Goal: Find specific fact: Find contact information

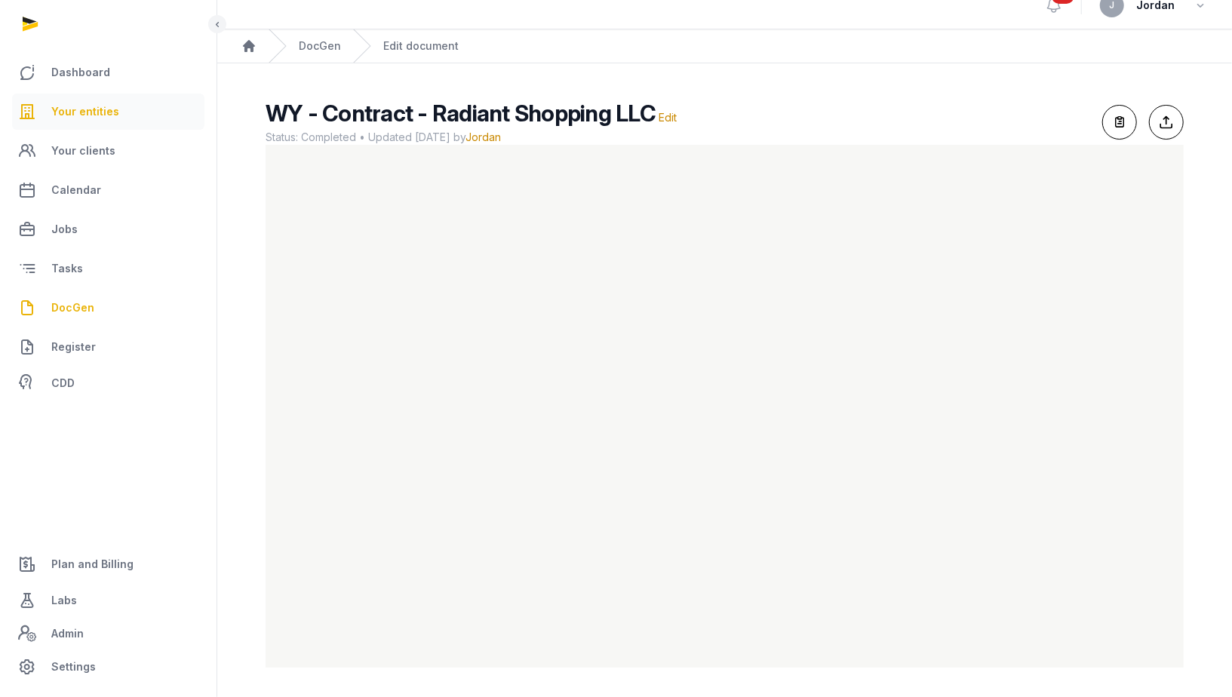
click at [93, 101] on link "Your entities" at bounding box center [108, 112] width 192 height 36
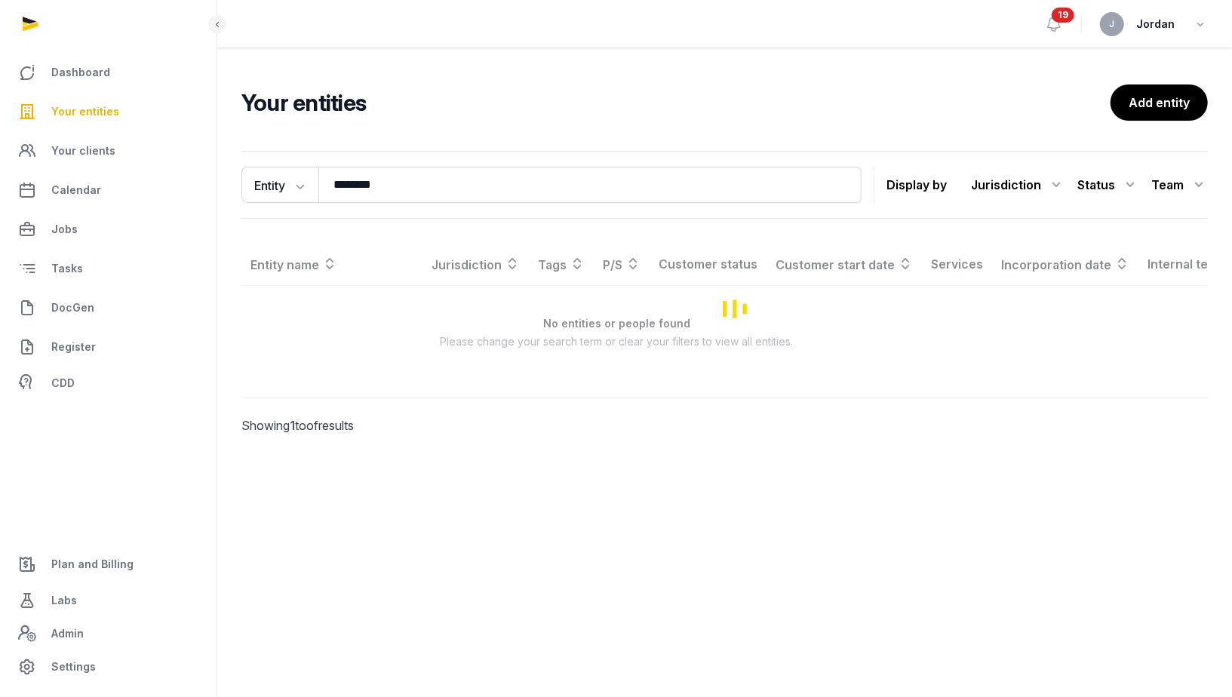
click at [108, 117] on span "Your entities" at bounding box center [85, 112] width 68 height 18
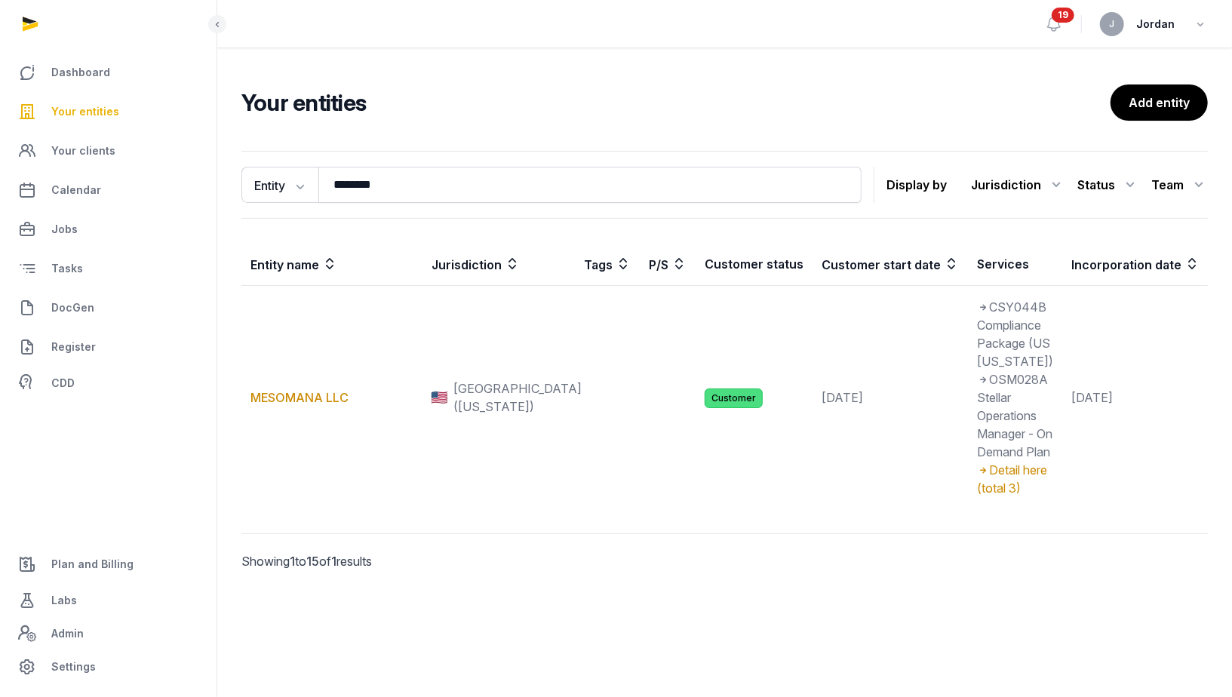
click at [108, 117] on span "Your entities" at bounding box center [85, 112] width 68 height 18
click at [268, 183] on button "Entity" at bounding box center [279, 185] width 77 height 36
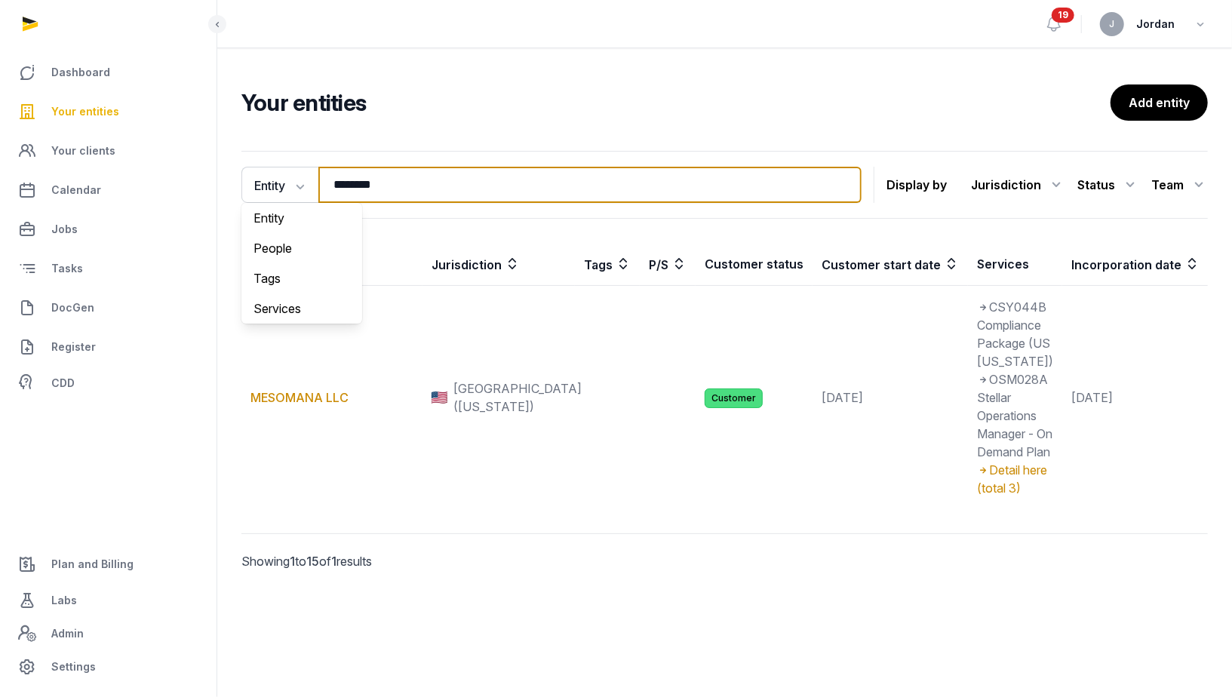
click at [382, 183] on input "********" at bounding box center [589, 185] width 543 height 36
paste input "********"
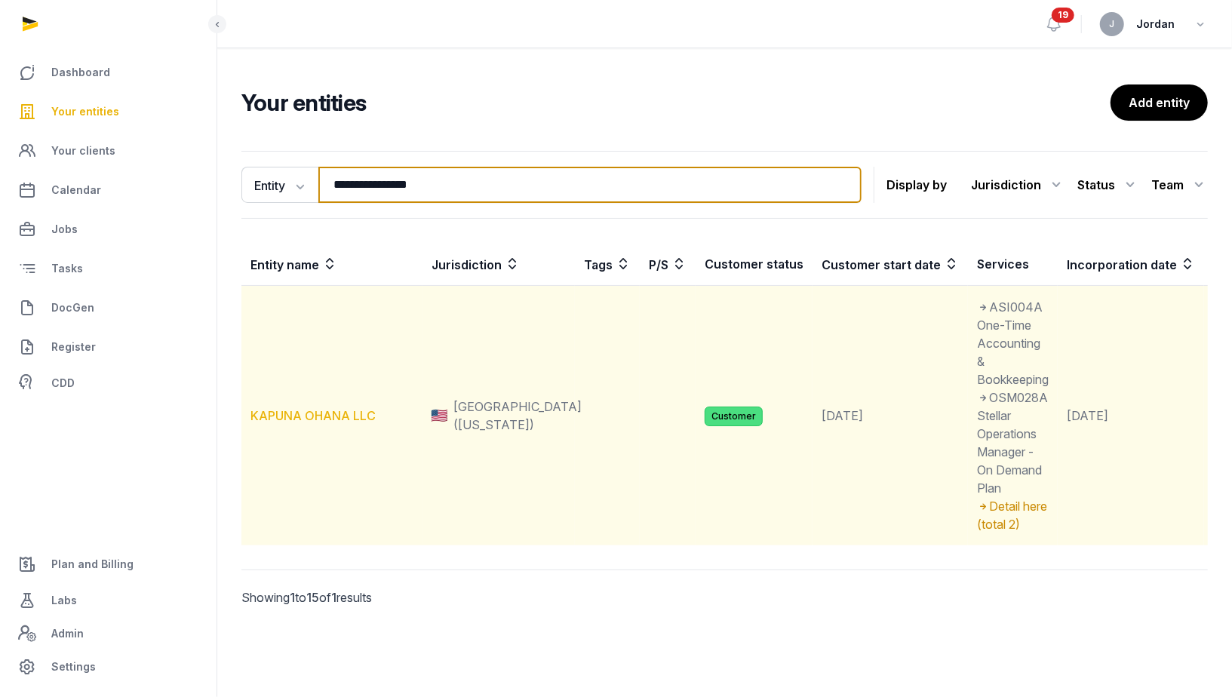
type input "**********"
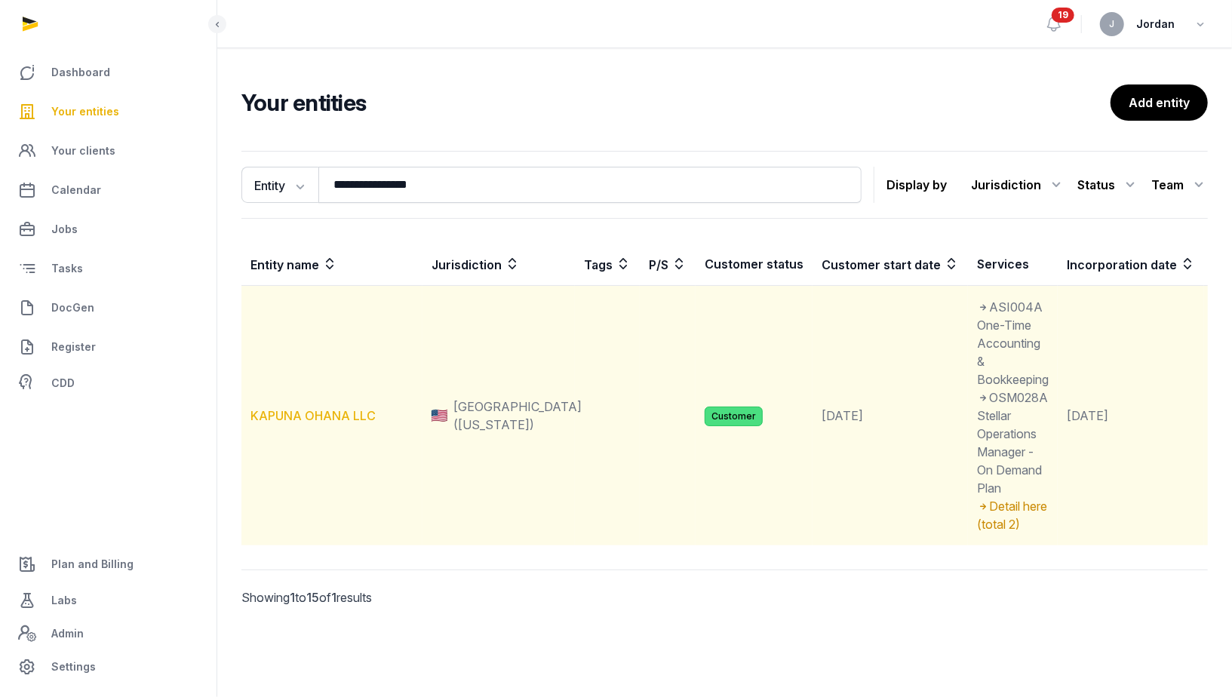
click at [331, 413] on link "KAPUNA OHANA LLC" at bounding box center [312, 415] width 125 height 15
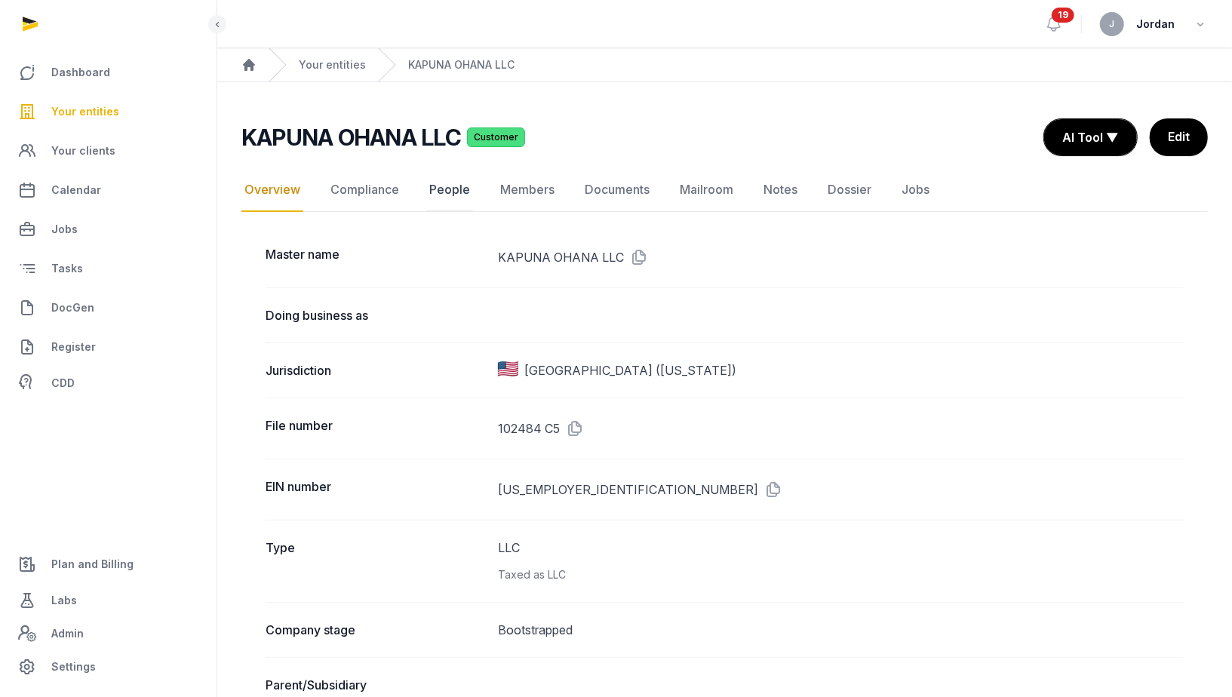
click at [437, 189] on link "People" at bounding box center [449, 190] width 47 height 44
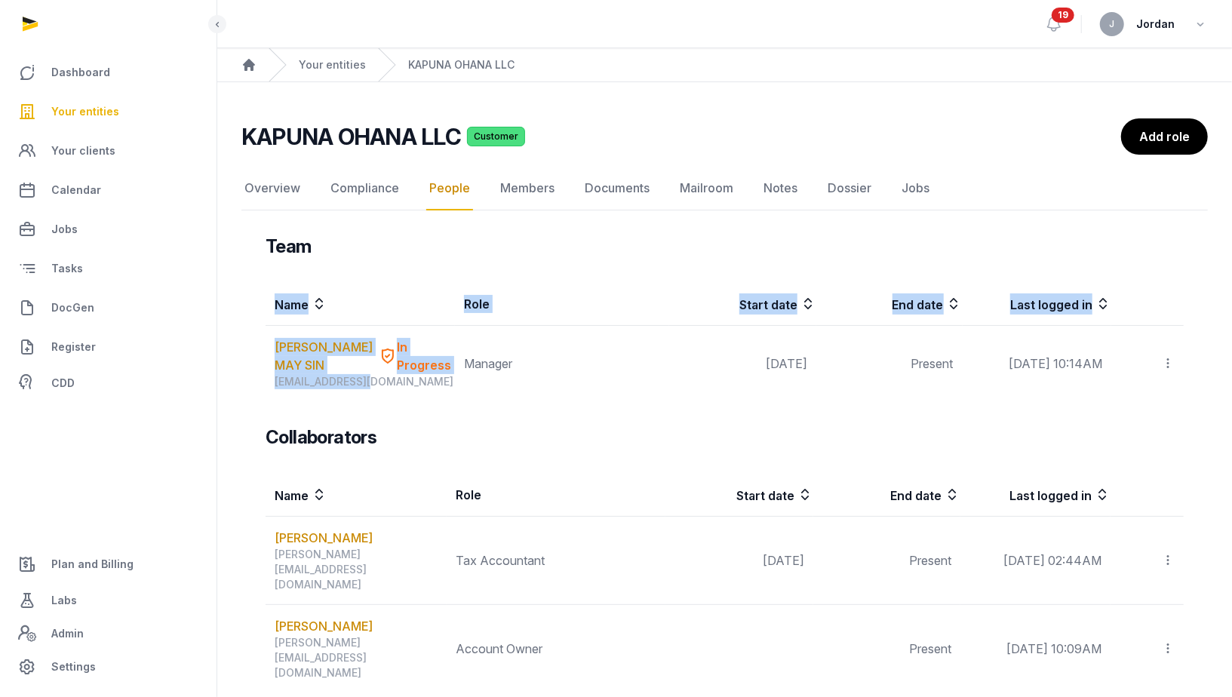
drag, startPoint x: 365, startPoint y: 382, endPoint x: 248, endPoint y: 386, distance: 117.0
click at [248, 386] on div "Team Name Role Start date End date Last logged in [GEOGRAPHIC_DATA][PERSON_NAME…" at bounding box center [724, 610] width 966 height 751
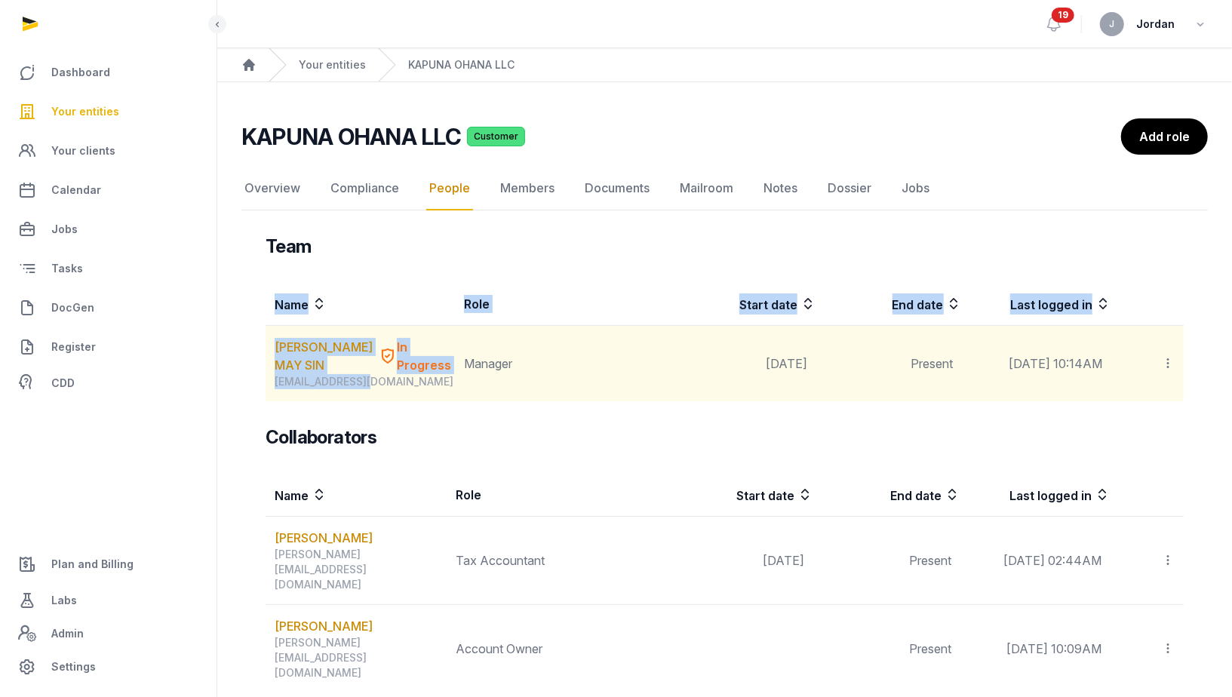
click at [310, 379] on div "[EMAIL_ADDRESS][DOMAIN_NAME]" at bounding box center [365, 381] width 180 height 15
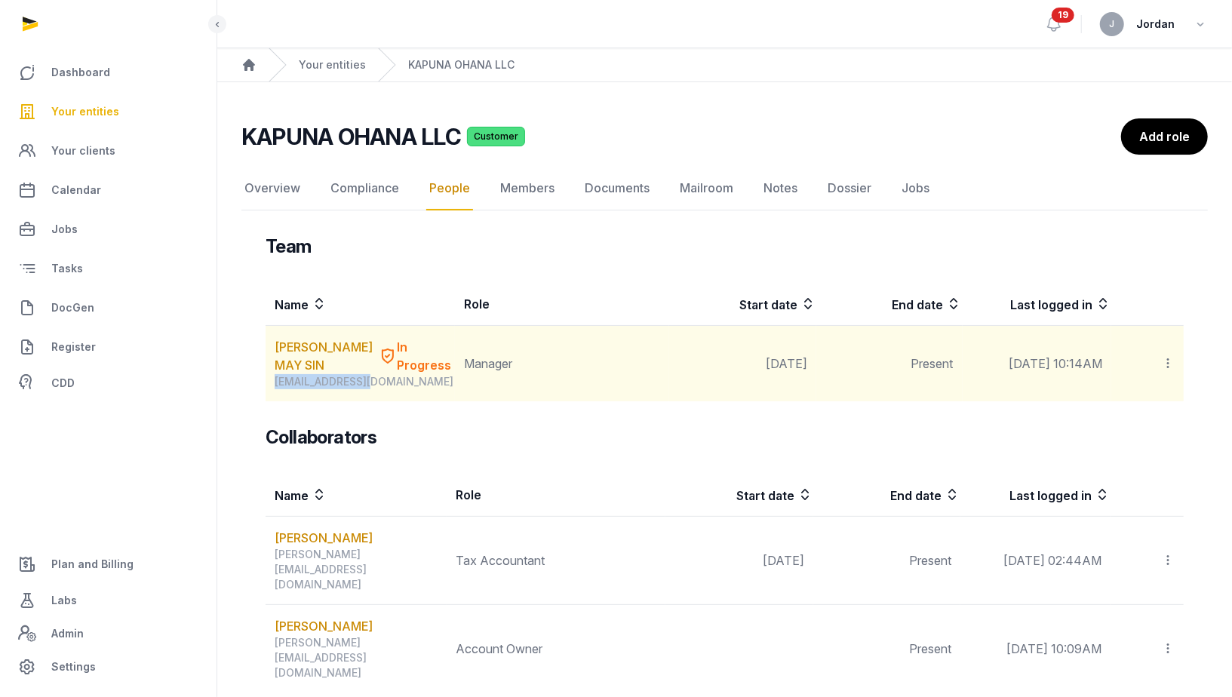
drag, startPoint x: 373, startPoint y: 380, endPoint x: 275, endPoint y: 387, distance: 99.1
click at [275, 387] on div "[EMAIL_ADDRESS][DOMAIN_NAME]" at bounding box center [365, 381] width 180 height 15
copy div "[EMAIL_ADDRESS][DOMAIN_NAME]"
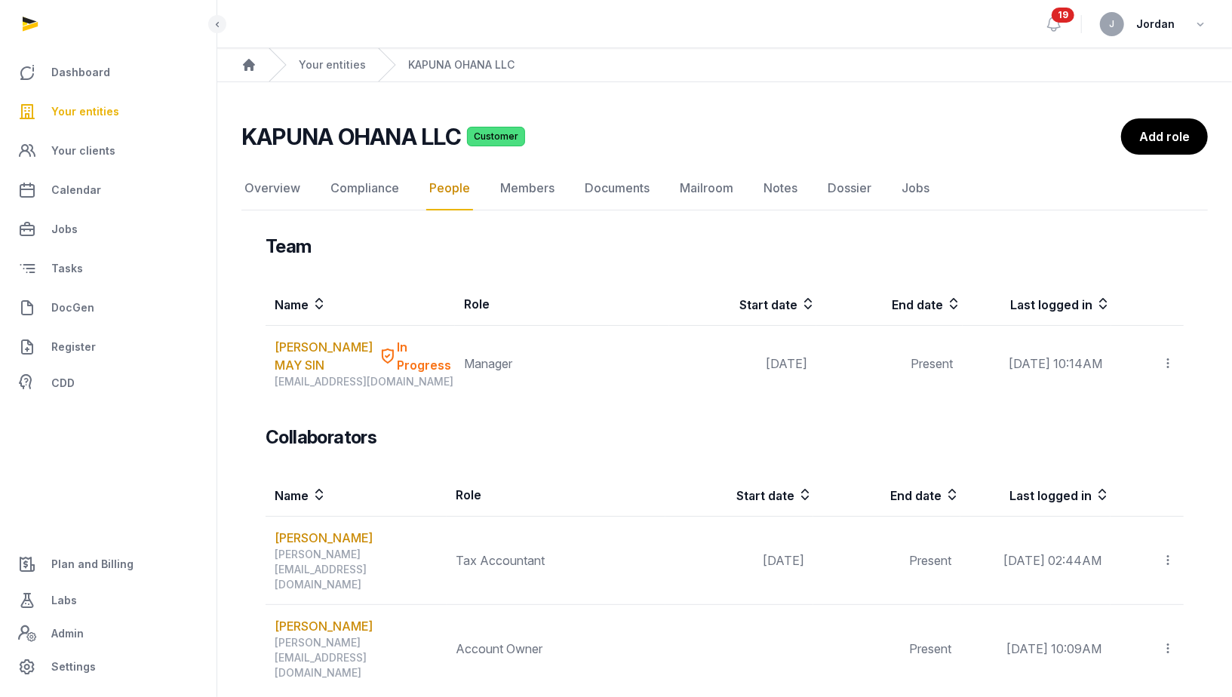
click at [250, 366] on div "Team Name Role Start date End date Last logged in [GEOGRAPHIC_DATA][PERSON_NAME…" at bounding box center [724, 610] width 966 height 751
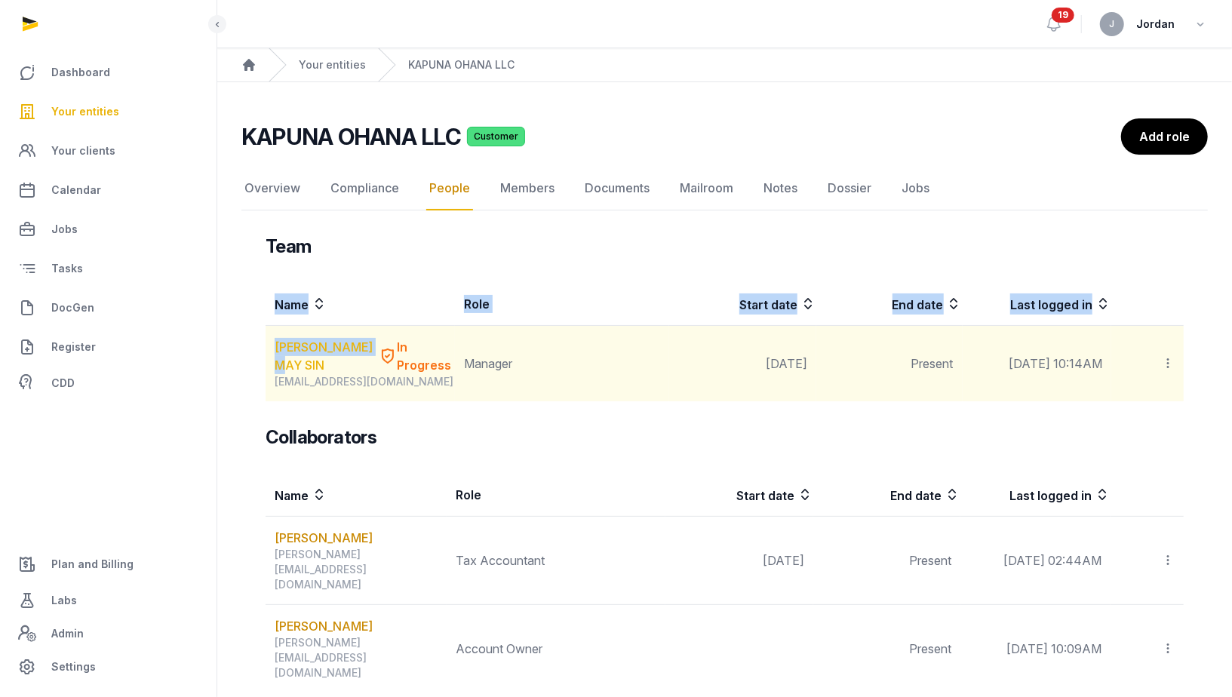
drag, startPoint x: 259, startPoint y: 341, endPoint x: 298, endPoint y: 361, distance: 44.2
click at [298, 361] on div "Team Name Role Start date End date Last logged in [GEOGRAPHIC_DATA][PERSON_NAME…" at bounding box center [724, 610] width 966 height 751
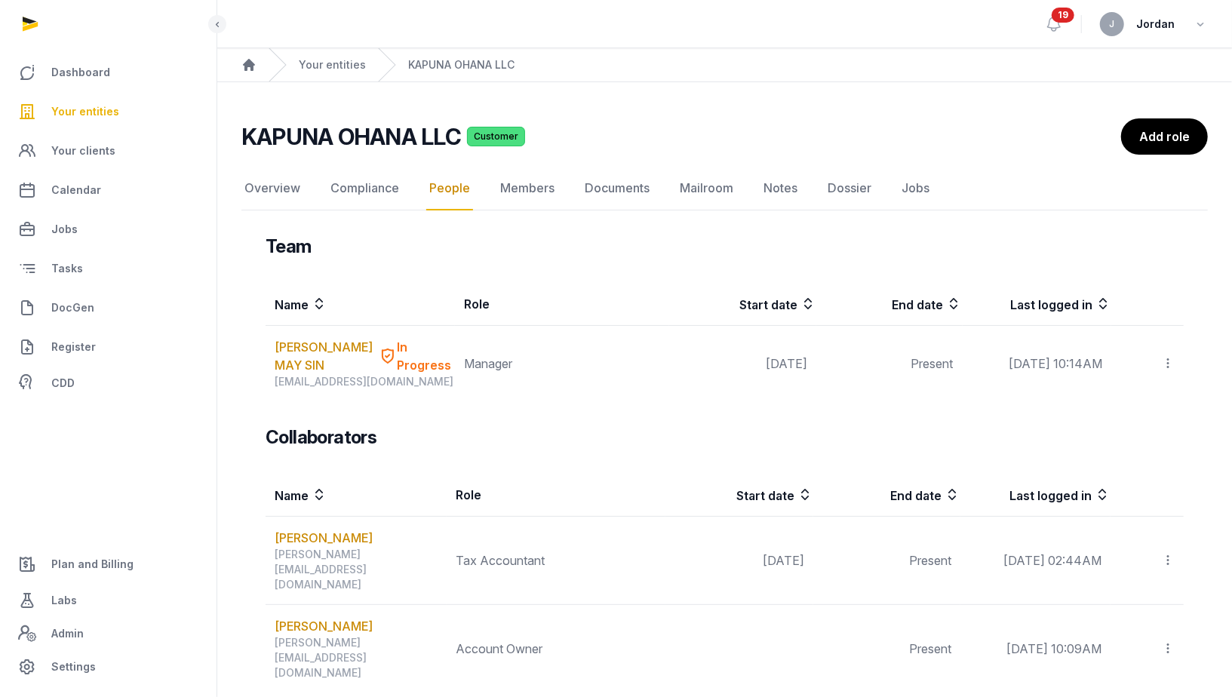
click at [229, 127] on div "KAPUNA OHANA LLC Customer People Overview Compliance People Members Documents M…" at bounding box center [724, 552] width 1015 height 868
drag, startPoint x: 238, startPoint y: 137, endPoint x: 457, endPoint y: 137, distance: 219.5
click at [457, 137] on div "KAPUNA OHANA LLC Customer People Overview Compliance People Members Documents M…" at bounding box center [724, 552] width 1015 height 868
copy h2 "KAPUNA OHANA LLC"
